Goal: Information Seeking & Learning: Check status

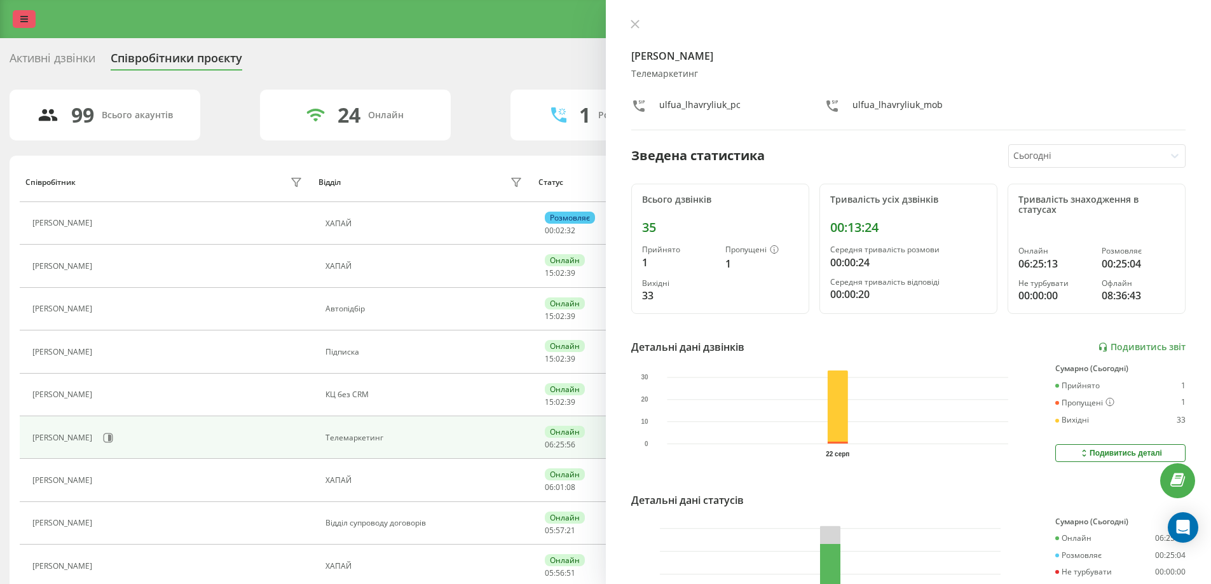
click at [22, 18] on icon at bounding box center [24, 19] width 8 height 9
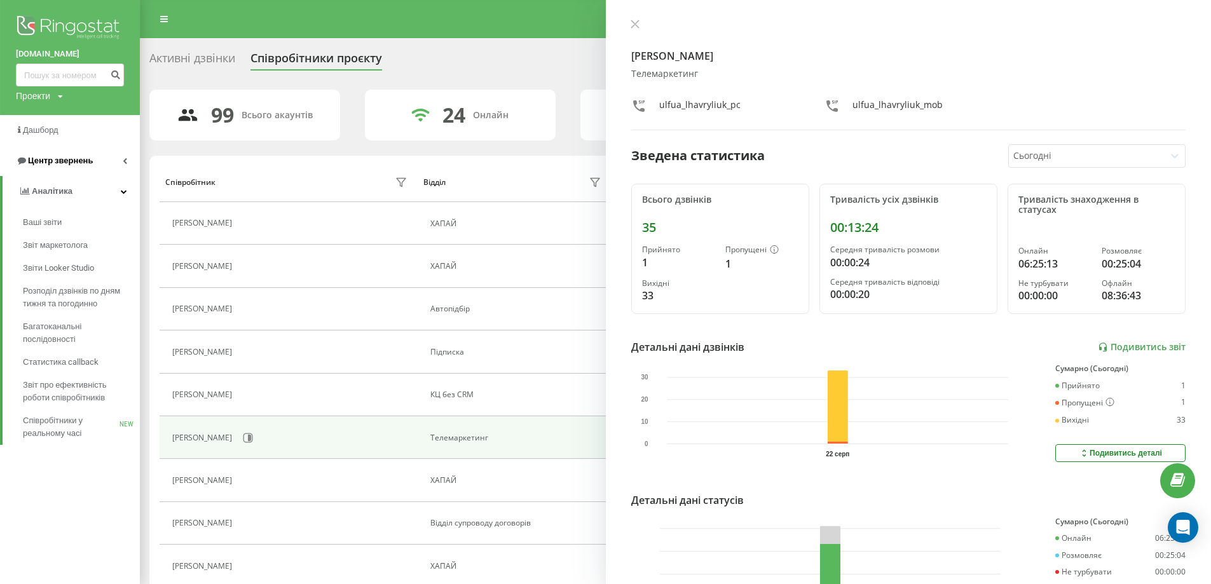
click at [64, 160] on span "Центр звернень" at bounding box center [60, 161] width 65 height 10
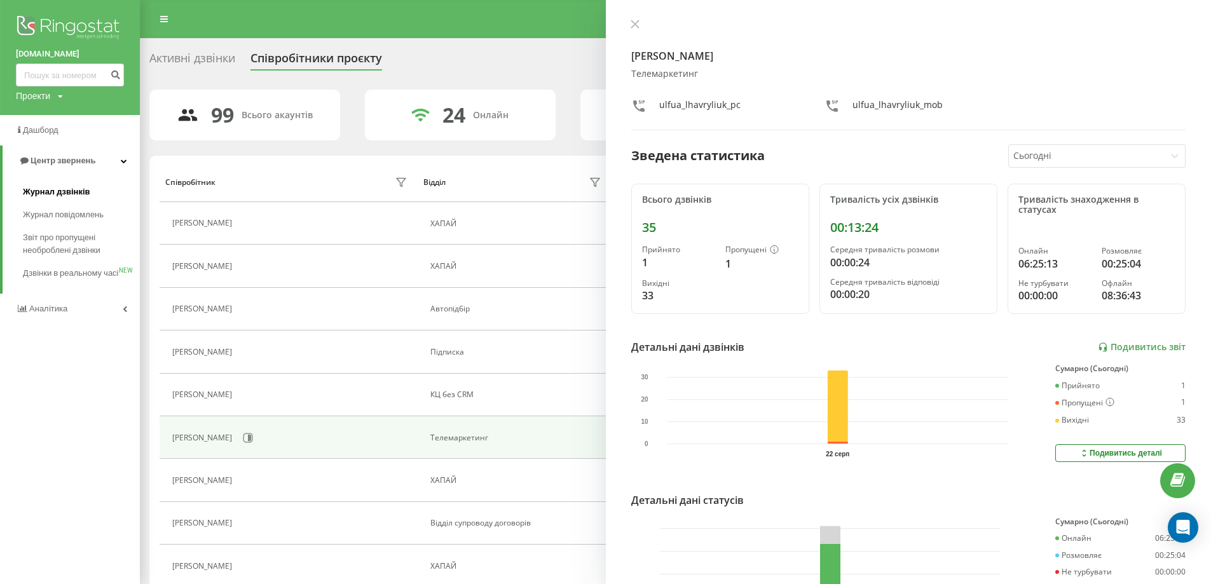
click at [69, 190] on span "Журнал дзвінків" at bounding box center [56, 192] width 67 height 13
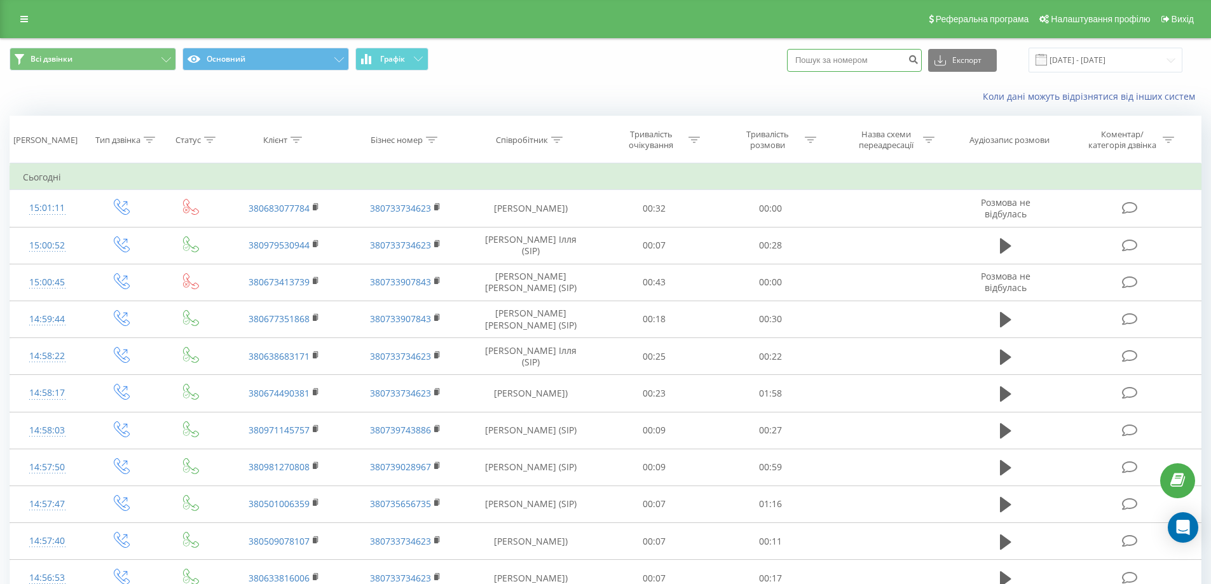
paste input "0965388994"
type input "0965388994"
click at [918, 55] on icon "submit" at bounding box center [913, 58] width 11 height 8
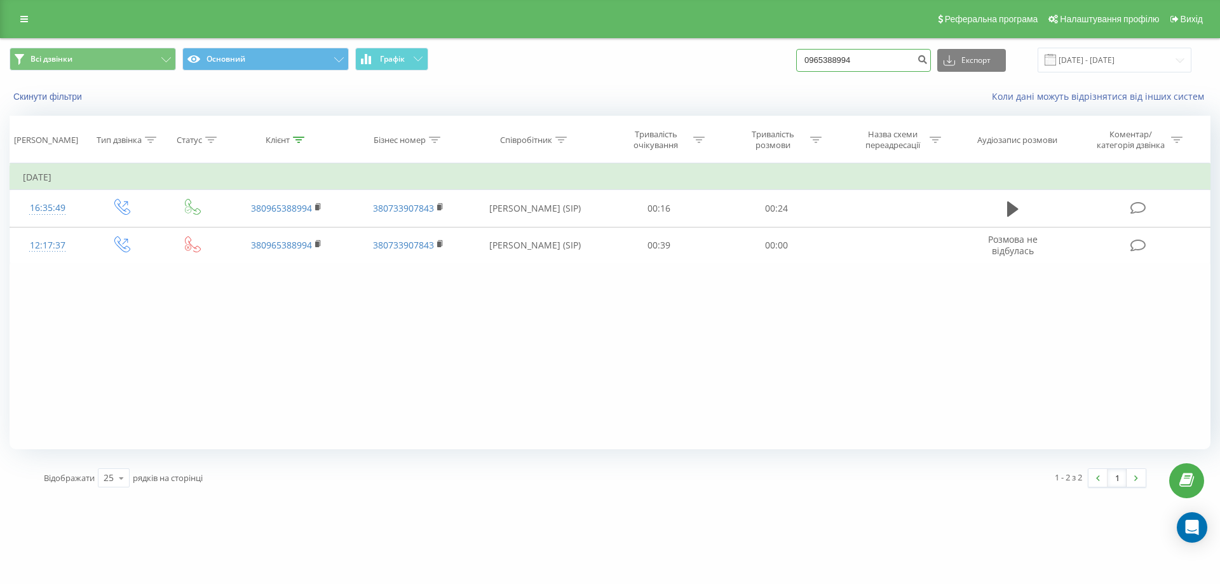
drag, startPoint x: 873, startPoint y: 64, endPoint x: 775, endPoint y: 60, distance: 97.9
click at [775, 60] on div "Всі дзвінки Основний Графік 0965388994 Експорт .csv .xls .xlsx 22.05.2025 - 22.…" at bounding box center [610, 60] width 1201 height 25
